Goal: Transaction & Acquisition: Purchase product/service

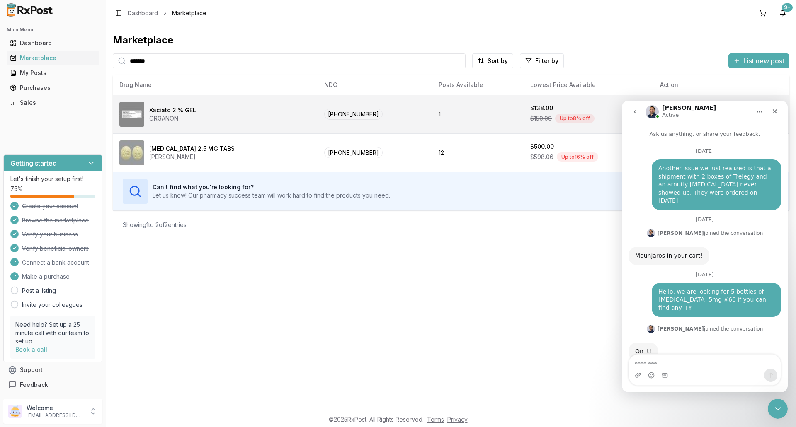
scroll to position [6340, 0]
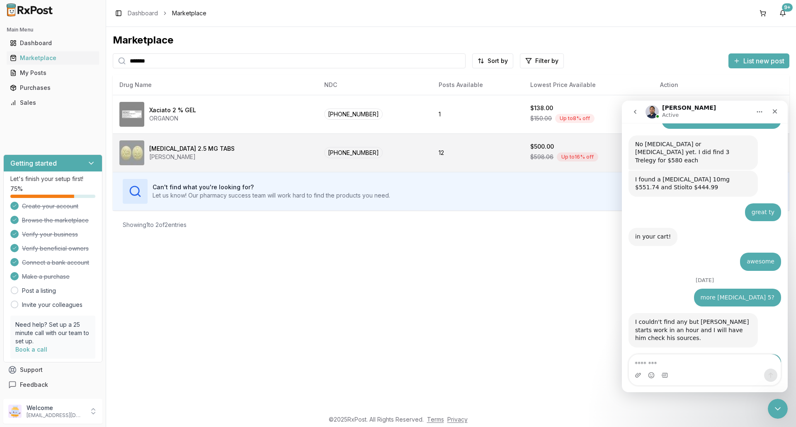
click at [226, 153] on div "[MEDICAL_DATA] 2.5 MG [PERSON_NAME]" at bounding box center [215, 153] width 192 height 25
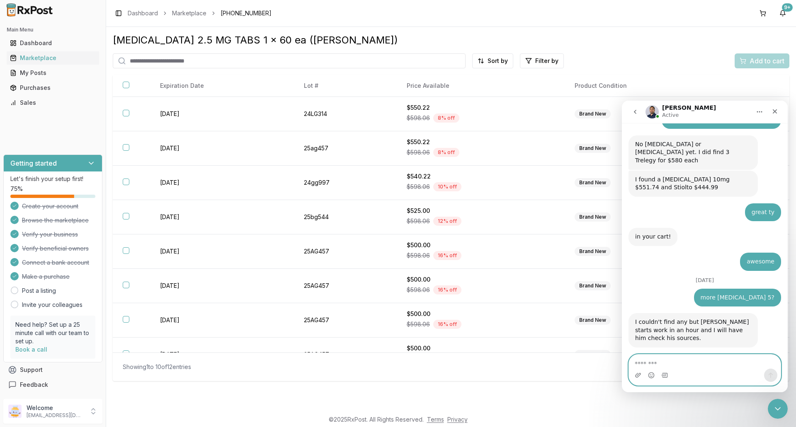
click at [679, 366] on textarea "Message…" at bounding box center [705, 362] width 152 height 14
type textarea "**********"
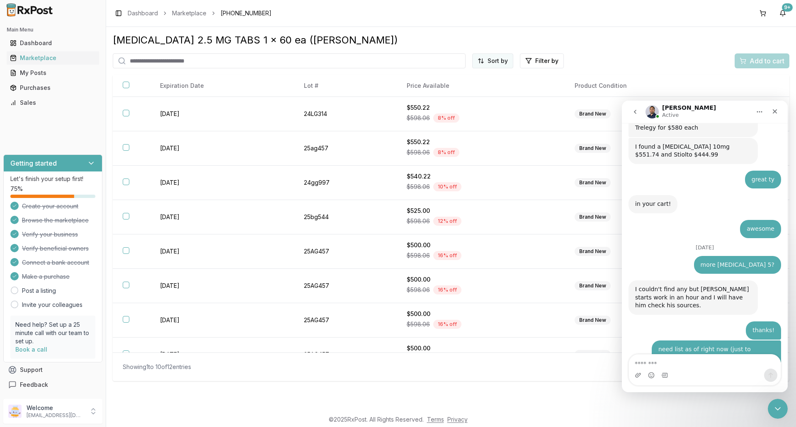
click at [494, 61] on html "Main Menu Dashboard Marketplace My Posts Purchases Sales Getting started Let's …" at bounding box center [398, 213] width 796 height 427
click at [495, 89] on div "Price (Low to High)" at bounding box center [472, 91] width 79 height 13
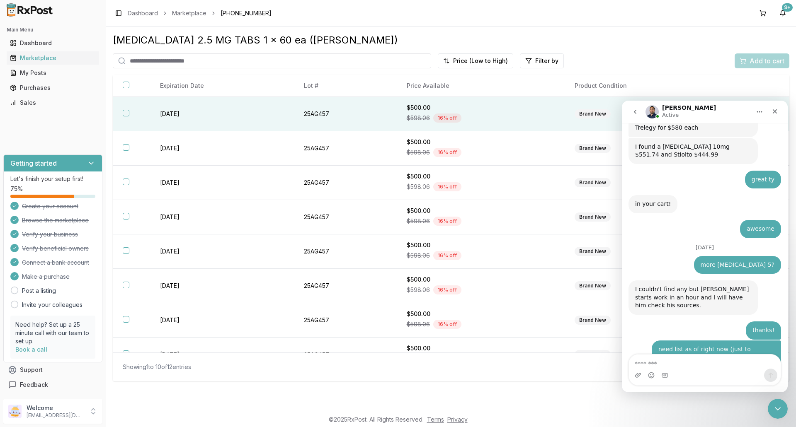
click at [488, 113] on div "$598.06 16 % off" at bounding box center [481, 118] width 148 height 12
click at [775, 108] on icon "Close" at bounding box center [775, 111] width 7 height 7
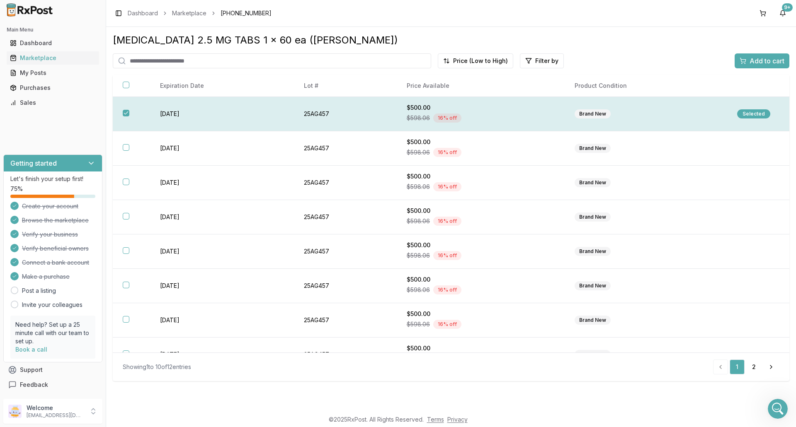
scroll to position [6397, 0]
click at [757, 114] on div "Selected" at bounding box center [753, 113] width 33 height 9
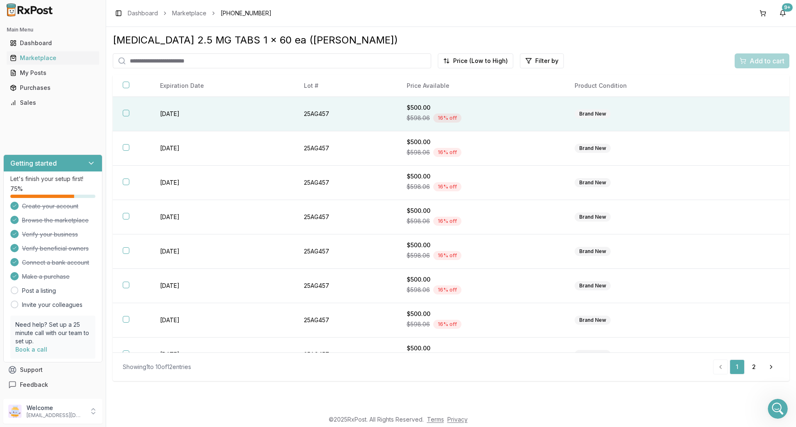
click at [751, 114] on td at bounding box center [758, 114] width 62 height 34
click at [772, 65] on span "Add to cart" at bounding box center [767, 61] width 35 height 10
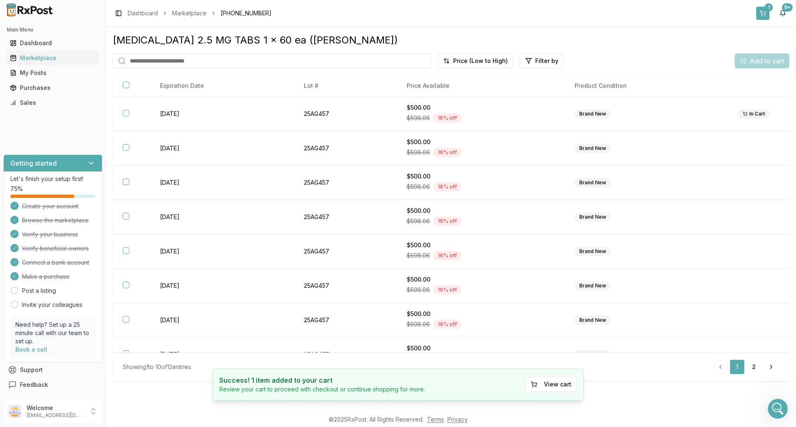
click at [759, 11] on button "1" at bounding box center [762, 13] width 13 height 13
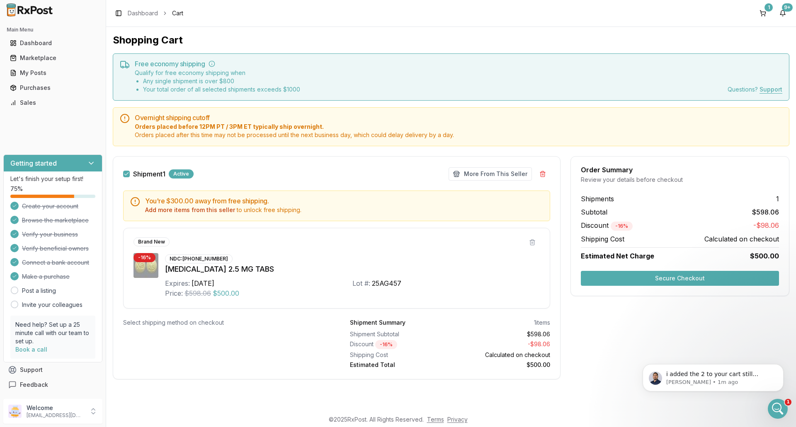
scroll to position [6449, 0]
click at [48, 86] on div "Purchases" at bounding box center [53, 88] width 86 height 8
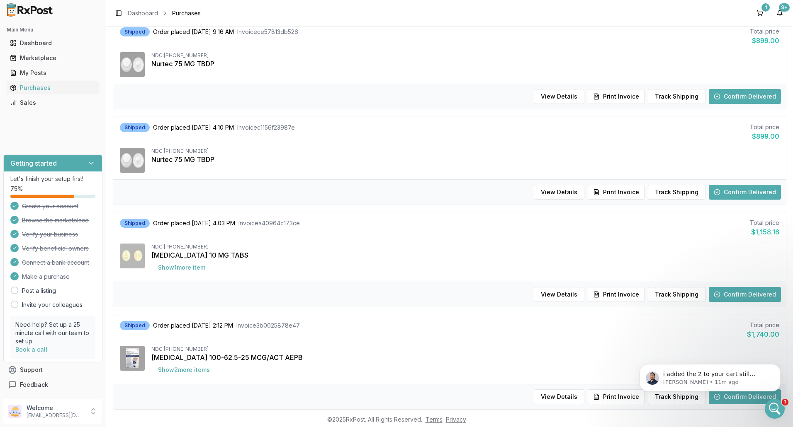
scroll to position [415, 0]
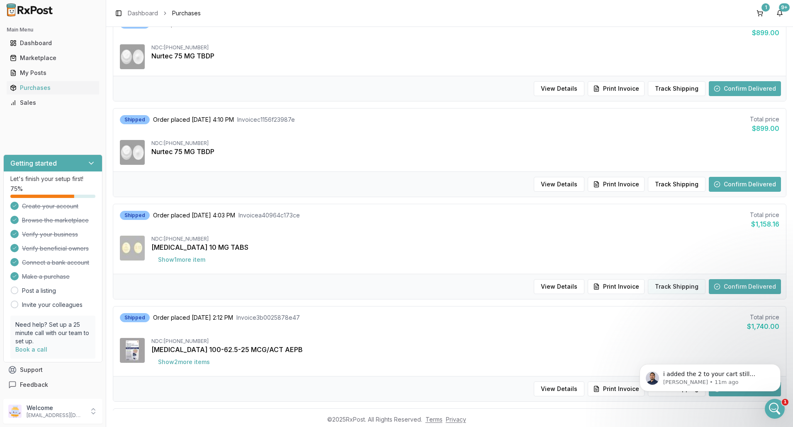
click at [677, 290] on button "Track Shipping" at bounding box center [677, 286] width 58 height 15
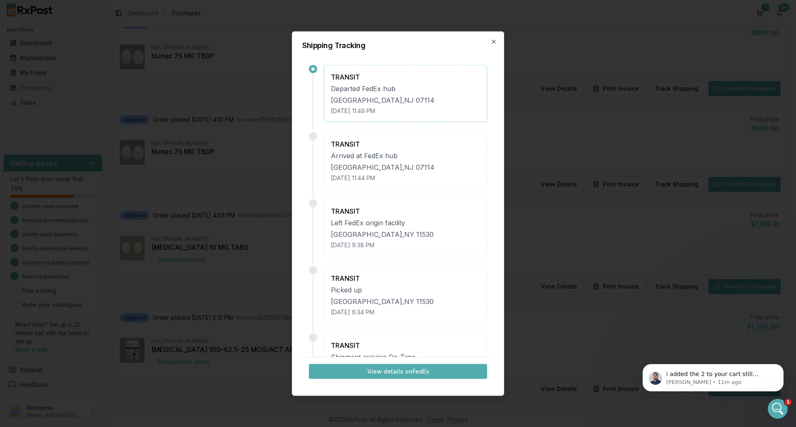
click at [422, 369] on button "View details on FedEx" at bounding box center [398, 371] width 178 height 15
click at [495, 44] on icon "button" at bounding box center [493, 41] width 7 height 7
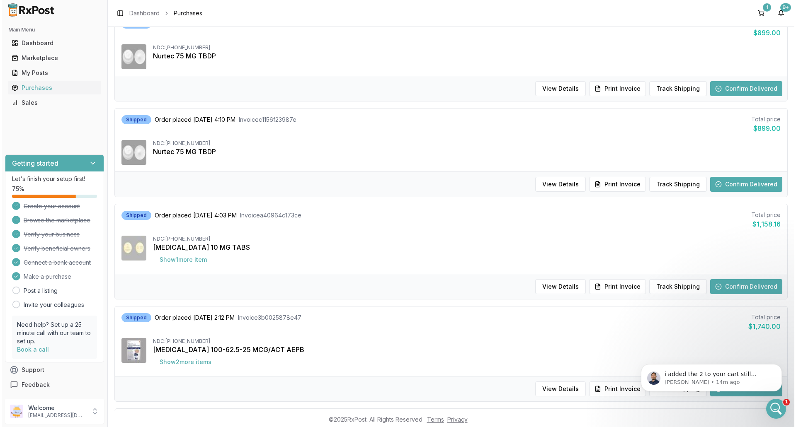
scroll to position [207, 0]
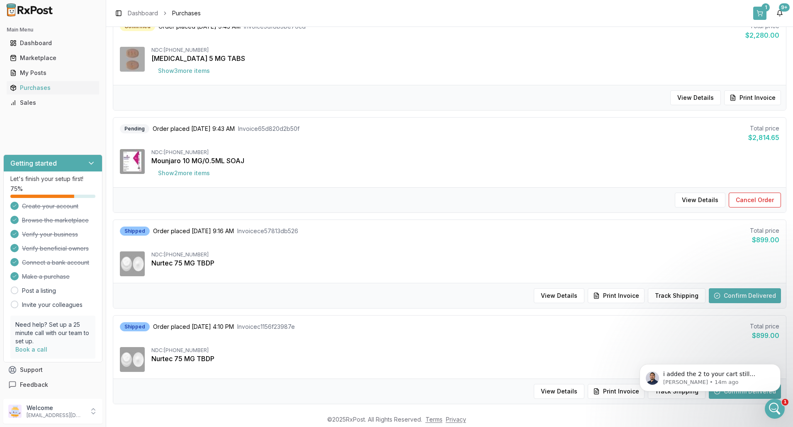
click at [765, 8] on div "1" at bounding box center [765, 7] width 8 height 8
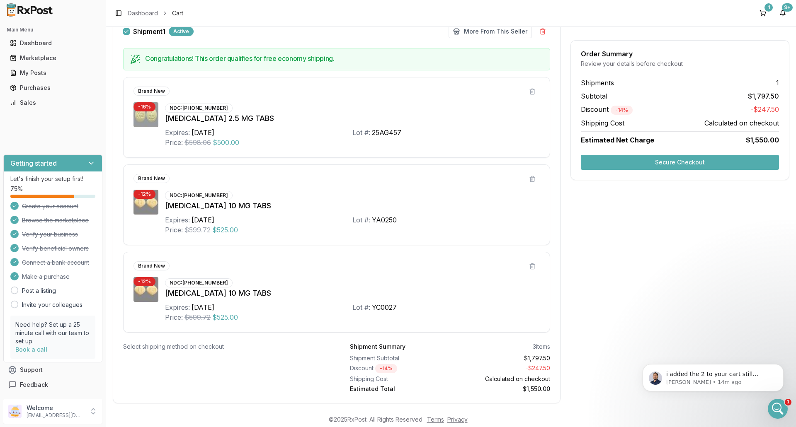
scroll to position [159, 0]
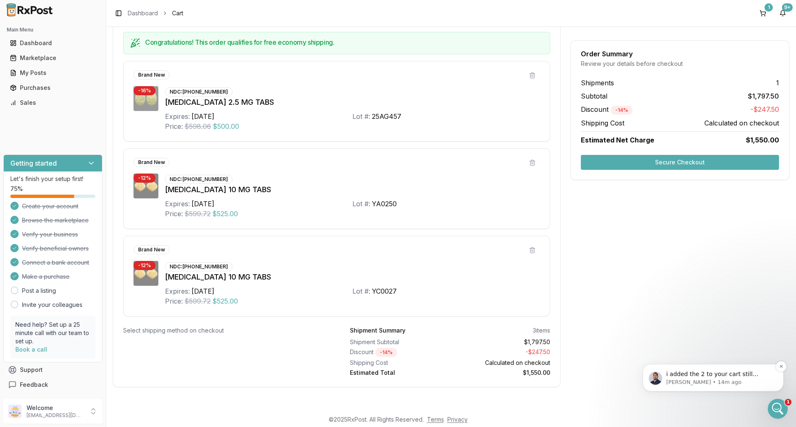
click at [717, 378] on span "i added the 2 to your cart still looking for the rest" at bounding box center [712, 378] width 92 height 15
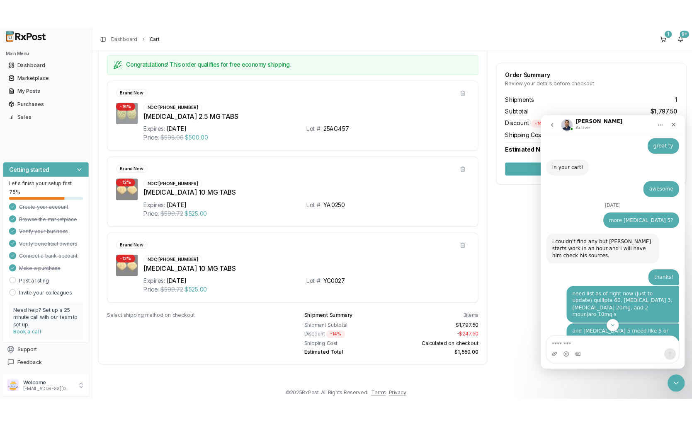
scroll to position [6463, 0]
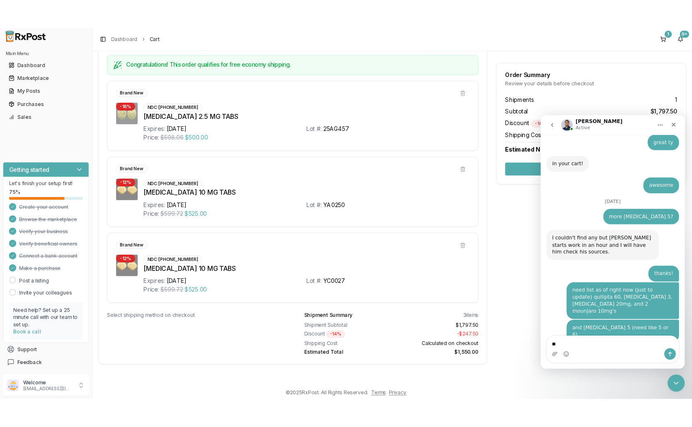
type textarea "**"
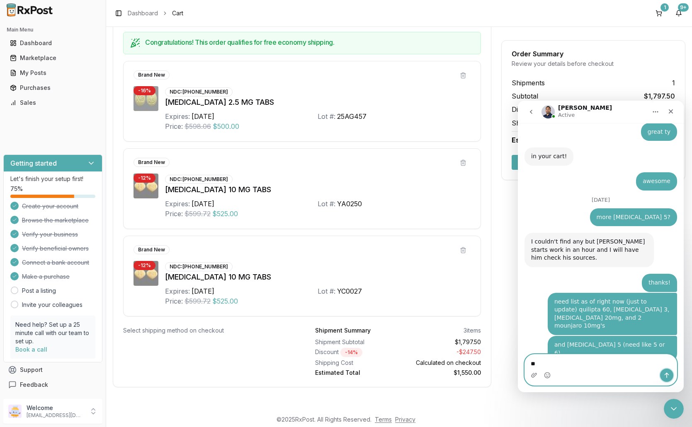
drag, startPoint x: 667, startPoint y: 373, endPoint x: 1203, endPoint y: 432, distance: 539.3
click at [667, 373] on icon "Send a message…" at bounding box center [667, 375] width 5 height 5
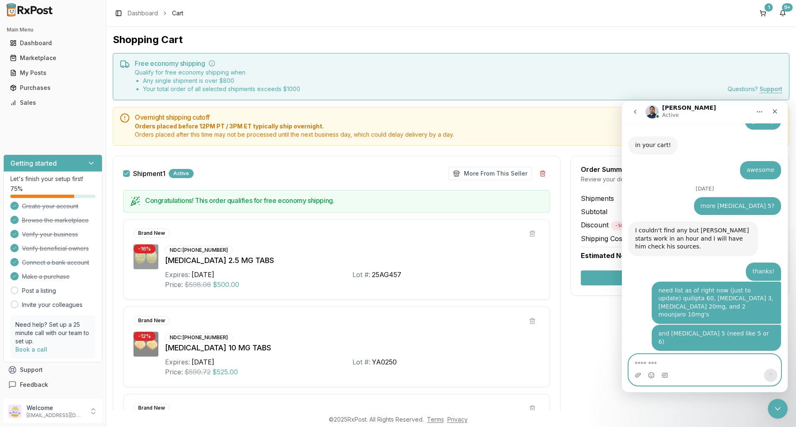
scroll to position [0, 0]
click at [270, 405] on div "Brand New" at bounding box center [330, 408] width 393 height 9
click at [758, 112] on icon "Home" at bounding box center [759, 112] width 5 height 1
drag, startPoint x: 777, startPoint y: 112, endPoint x: 1399, endPoint y: 212, distance: 630.0
click at [777, 112] on icon "Close" at bounding box center [775, 111] width 7 height 7
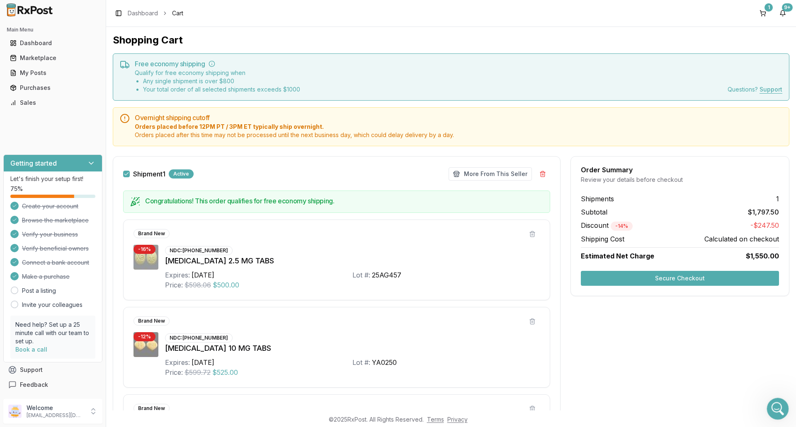
click at [779, 412] on icon "Open Intercom Messenger" at bounding box center [777, 408] width 14 height 14
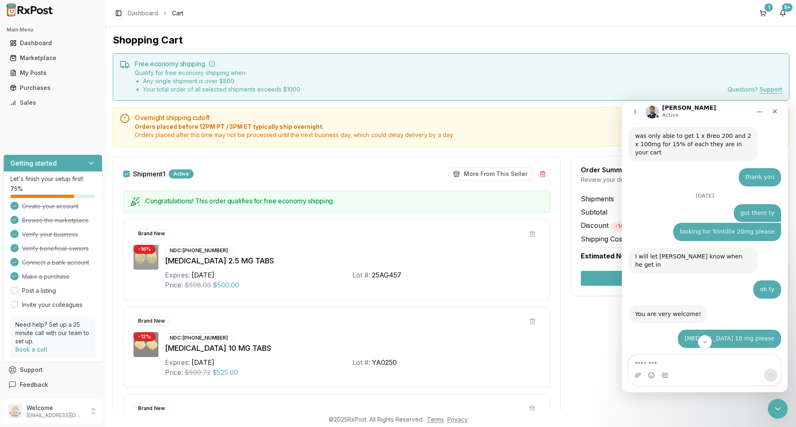
scroll to position [5810, 0]
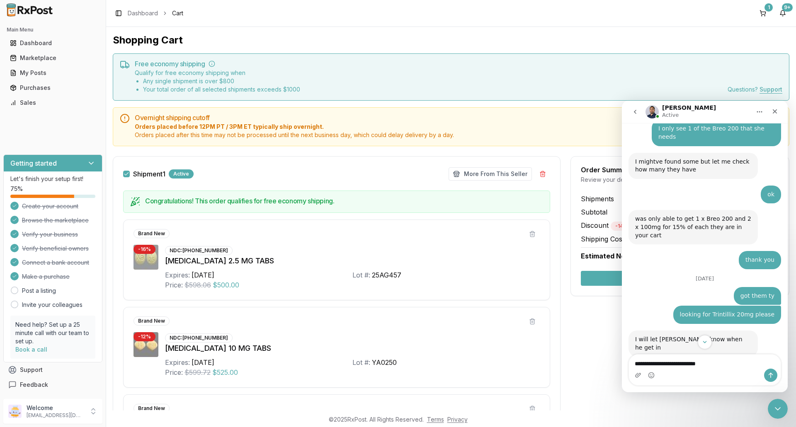
type textarea "**********"
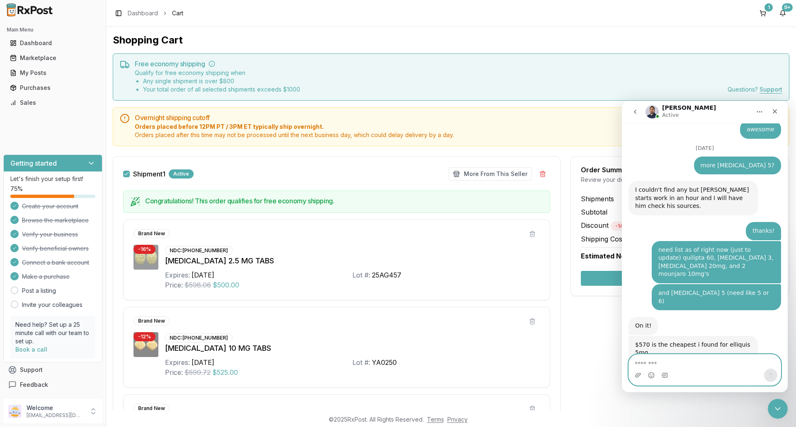
scroll to position [6536, 0]
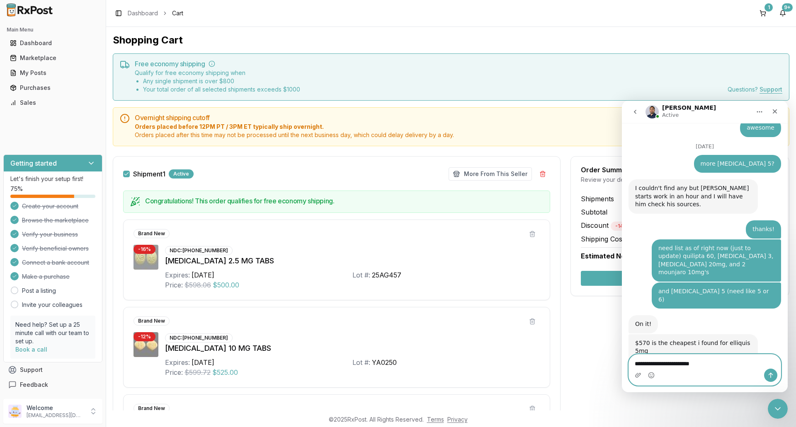
type textarea "**********"
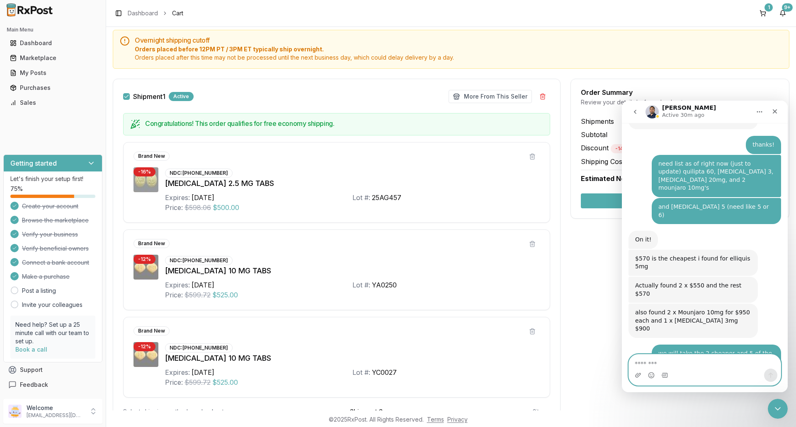
scroll to position [0, 0]
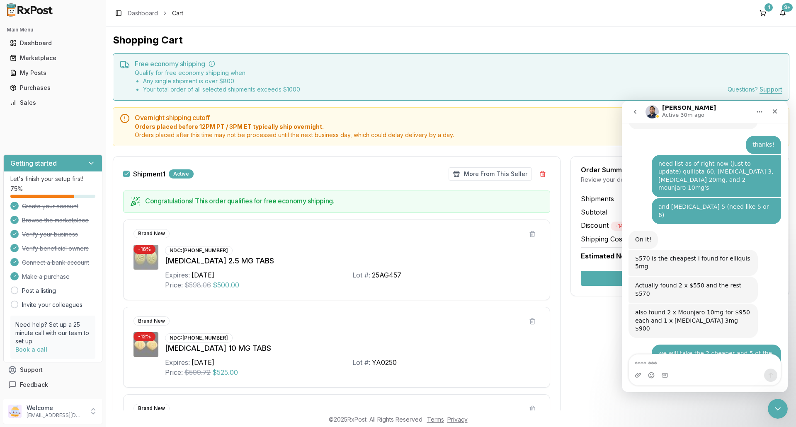
click at [492, 345] on div "[MEDICAL_DATA] 10 MG TABS" at bounding box center [352, 349] width 375 height 12
click at [774, 112] on icon "Close" at bounding box center [775, 111] width 5 height 5
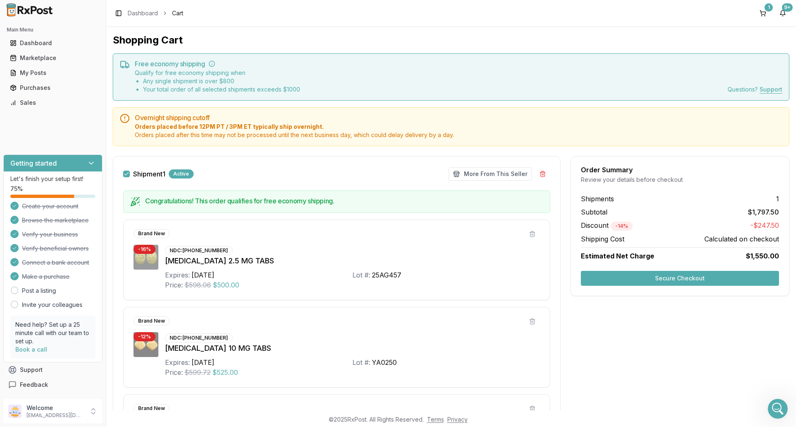
click at [663, 279] on button "Secure Checkout" at bounding box center [680, 278] width 198 height 15
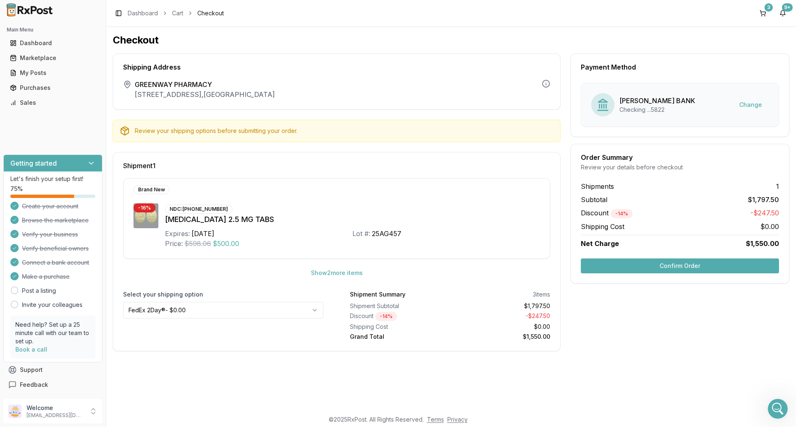
click at [643, 266] on button "Confirm Order" at bounding box center [680, 266] width 198 height 15
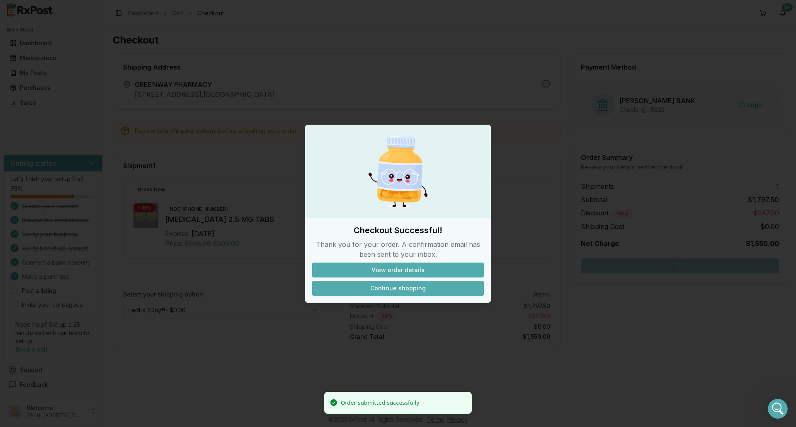
click at [419, 289] on button "Continue shopping" at bounding box center [398, 288] width 172 height 15
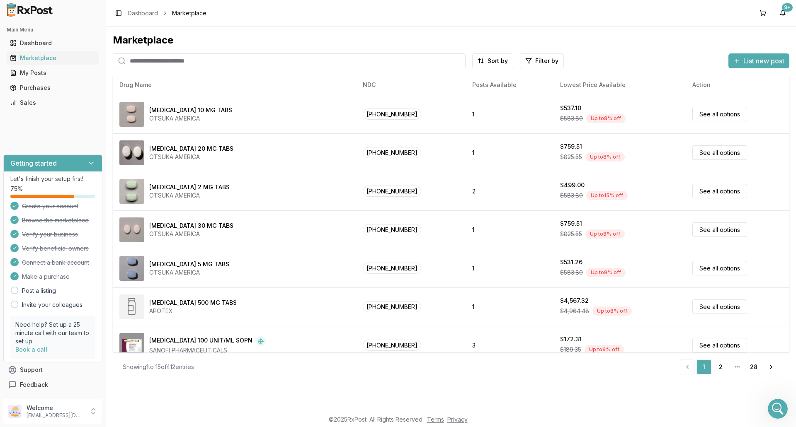
click at [157, 59] on input "search" at bounding box center [289, 60] width 353 height 15
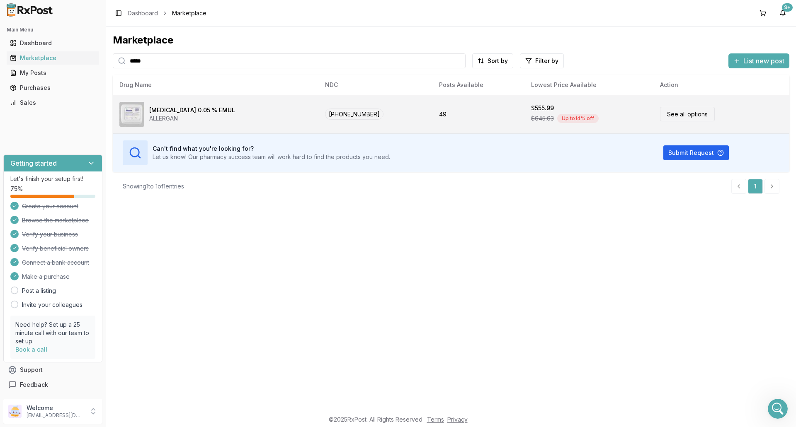
type input "*****"
click at [437, 115] on td "49" at bounding box center [478, 114] width 92 height 39
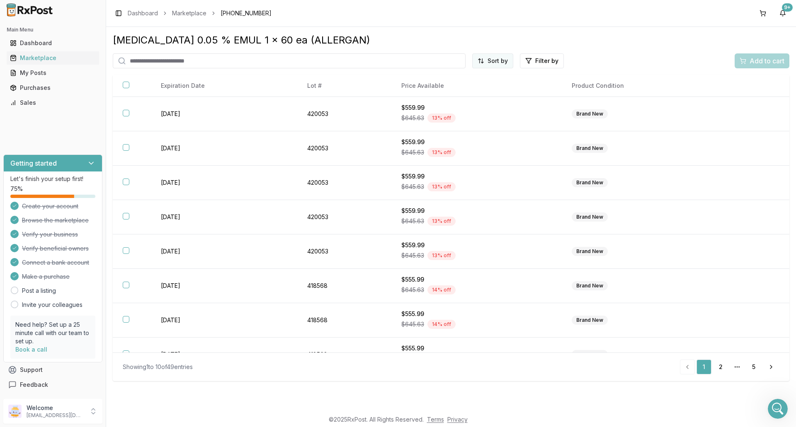
click at [509, 61] on html "Main Menu Dashboard Marketplace My Posts Purchases Sales Getting started Let's …" at bounding box center [398, 213] width 796 height 427
click at [483, 92] on div "Price (Low to High)" at bounding box center [472, 91] width 79 height 13
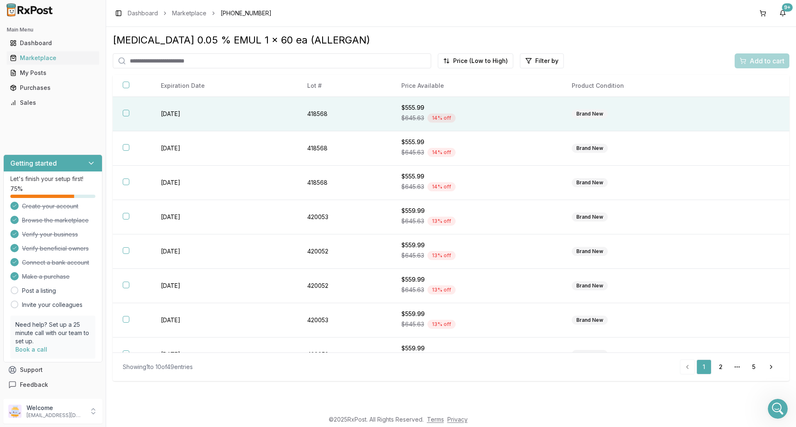
click at [452, 112] on div "$645.63 14 % off" at bounding box center [476, 118] width 151 height 12
click at [761, 59] on span "Add to cart" at bounding box center [767, 61] width 35 height 10
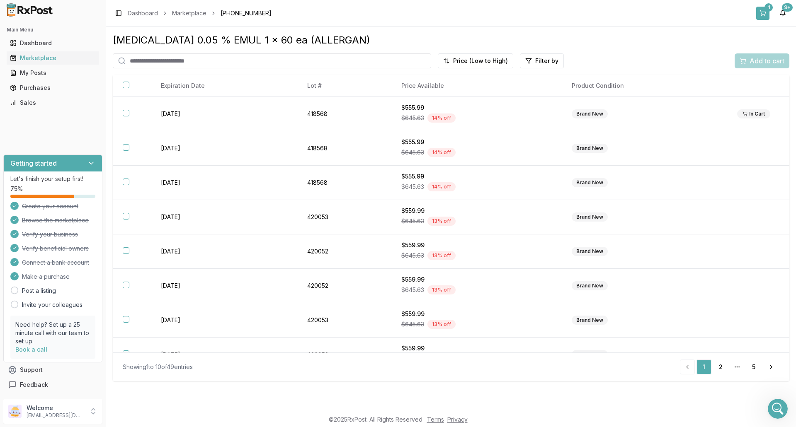
click at [765, 11] on button "1" at bounding box center [762, 13] width 13 height 13
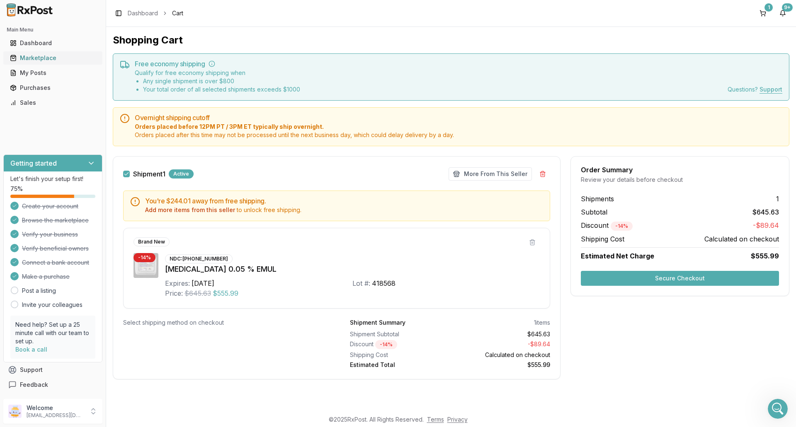
click at [36, 61] on div "Marketplace" at bounding box center [53, 58] width 86 height 8
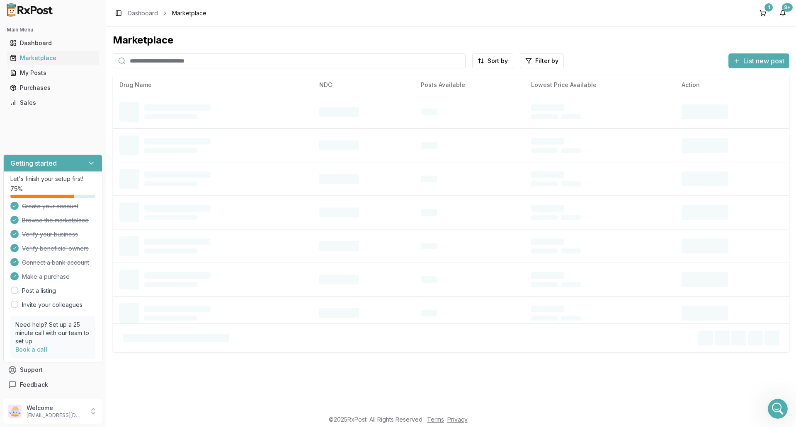
click at [270, 63] on input "search" at bounding box center [289, 60] width 353 height 15
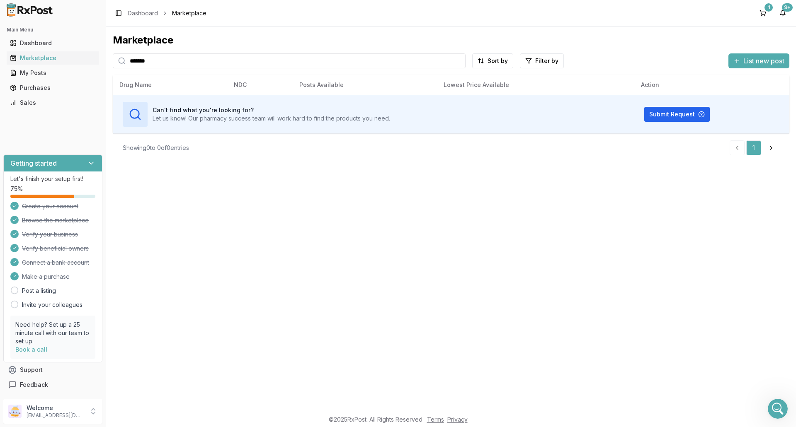
type input "*******"
click at [160, 58] on input "*******" at bounding box center [289, 60] width 353 height 15
click at [777, 412] on icon "Open Intercom Messenger" at bounding box center [777, 408] width 14 height 14
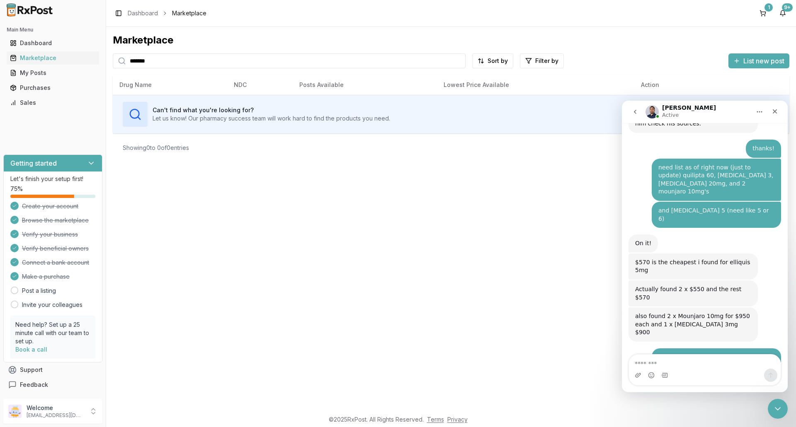
scroll to position [6640, 0]
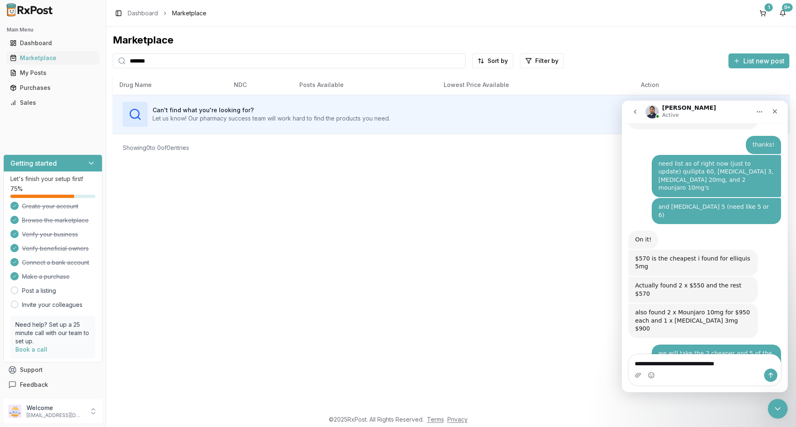
type textarea "**********"
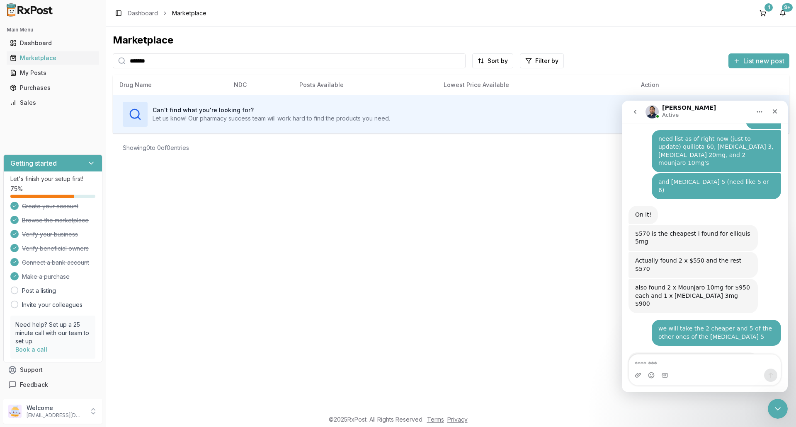
click at [236, 195] on div "Marketplace ******* Sort by Filter by List new post Card Table Can't find what …" at bounding box center [451, 219] width 690 height 384
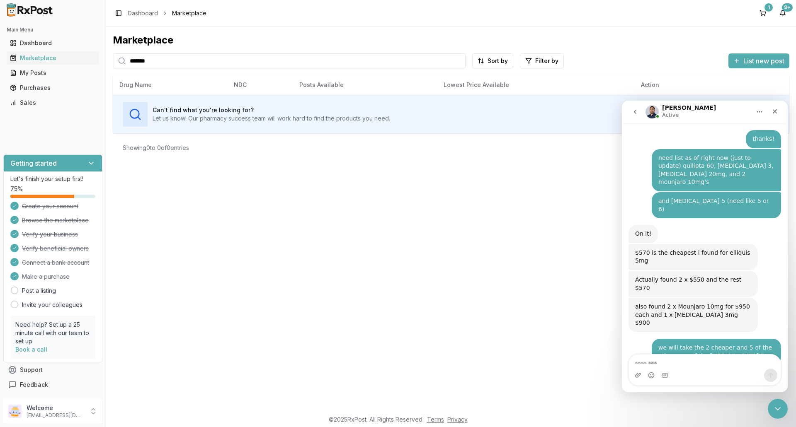
scroll to position [6684, 0]
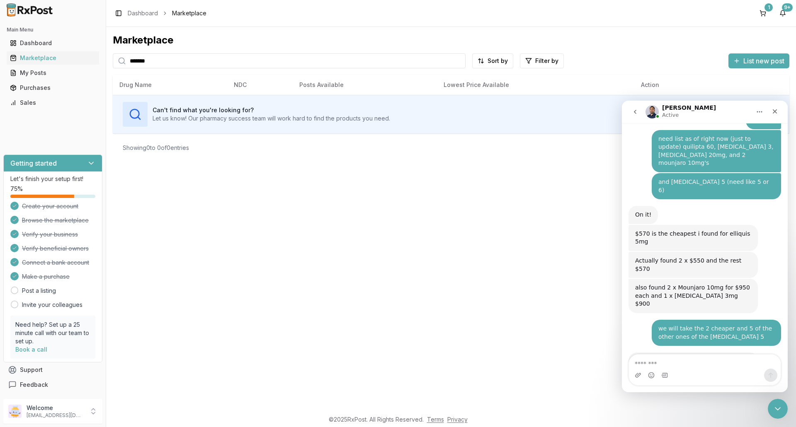
drag, startPoint x: 738, startPoint y: 16, endPoint x: 743, endPoint y: 17, distance: 4.6
click at [740, 17] on div "Toggle Sidebar Dashboard Marketplace 1 9+" at bounding box center [451, 13] width 690 height 27
click at [766, 12] on button "1" at bounding box center [762, 13] width 13 height 13
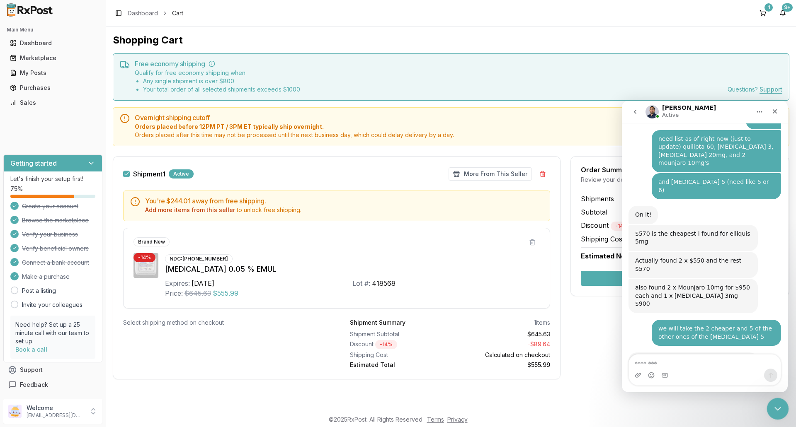
click at [777, 401] on div "Close Intercom Messenger" at bounding box center [777, 408] width 20 height 20
